Goal: Task Accomplishment & Management: Manage account settings

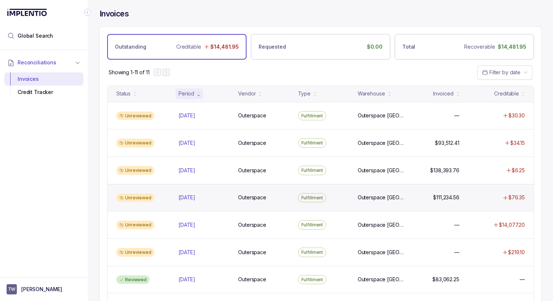
scroll to position [18, 0]
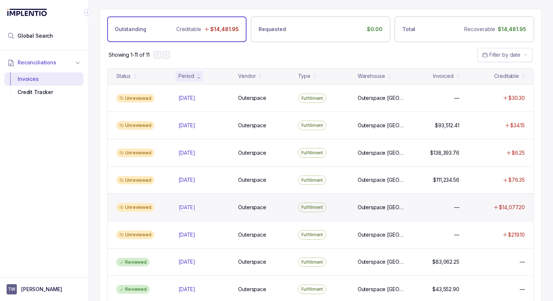
click at [183, 204] on p "[DATE]" at bounding box center [187, 207] width 20 height 8
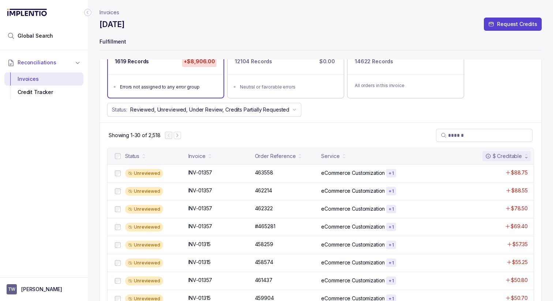
scroll to position [90, 0]
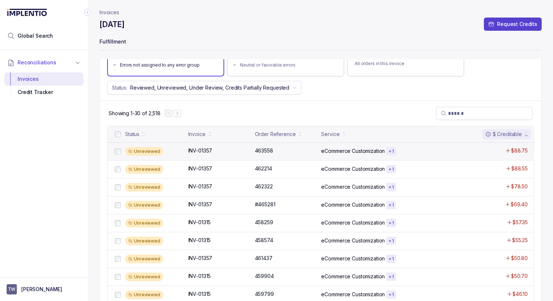
click at [180, 155] on div "Unreviewed" at bounding box center [154, 151] width 59 height 9
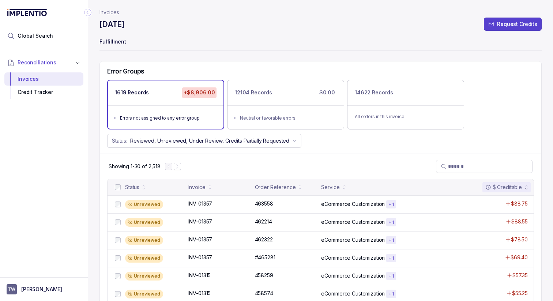
scroll to position [9, 0]
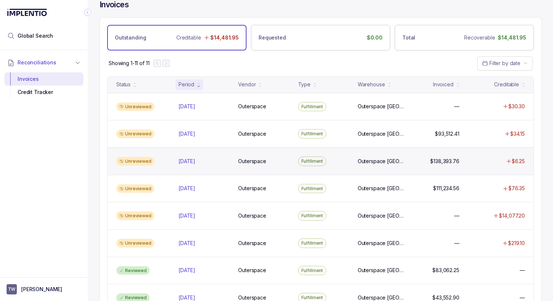
scroll to position [19, 0]
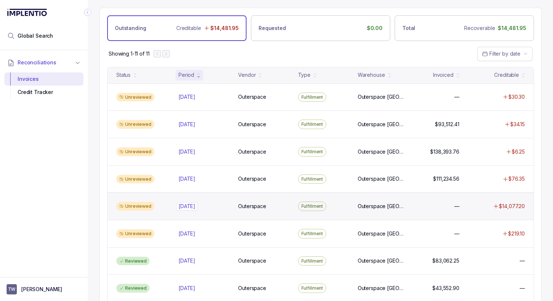
click at [187, 204] on p "[DATE]" at bounding box center [187, 206] width 20 height 8
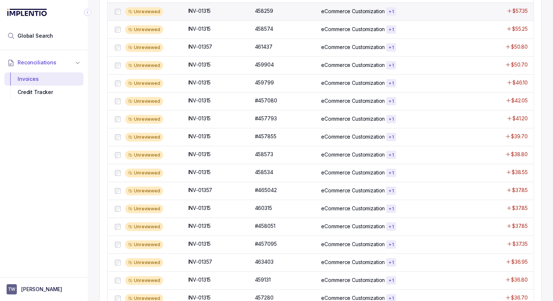
scroll to position [308, 0]
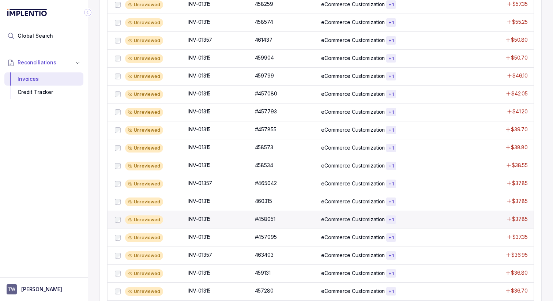
click at [226, 213] on div "Unreviewed INV-01315 INV-01315 #458051 #458051 eCommerce Customization + 1 $37.…" at bounding box center [321, 220] width 426 height 18
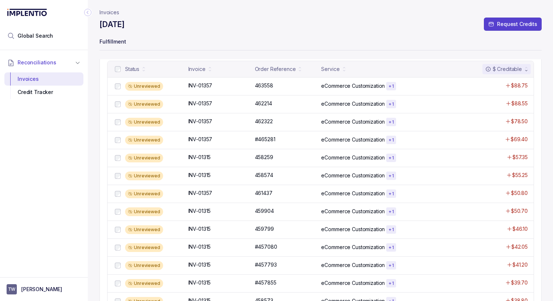
scroll to position [159, 0]
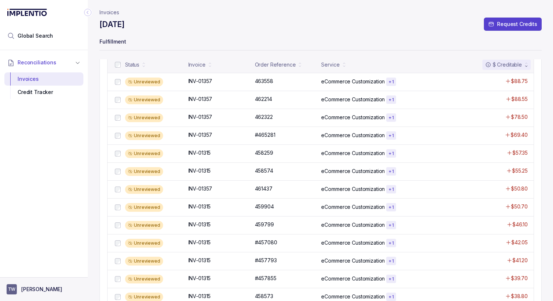
click at [25, 295] on aside "TW [PERSON_NAME]" at bounding box center [44, 289] width 88 height 24
click at [30, 287] on p "[PERSON_NAME]" at bounding box center [41, 289] width 41 height 7
click at [36, 276] on p "Logout" at bounding box center [48, 273] width 61 height 7
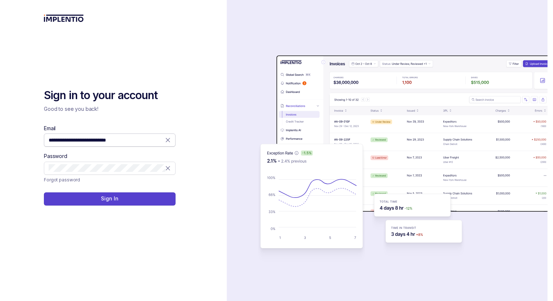
click at [156, 142] on input "**********" at bounding box center [107, 139] width 117 height 7
type input "**********"
click at [138, 195] on button "Sign In" at bounding box center [110, 198] width 132 height 13
